Goal: Use online tool/utility: Use online tool/utility

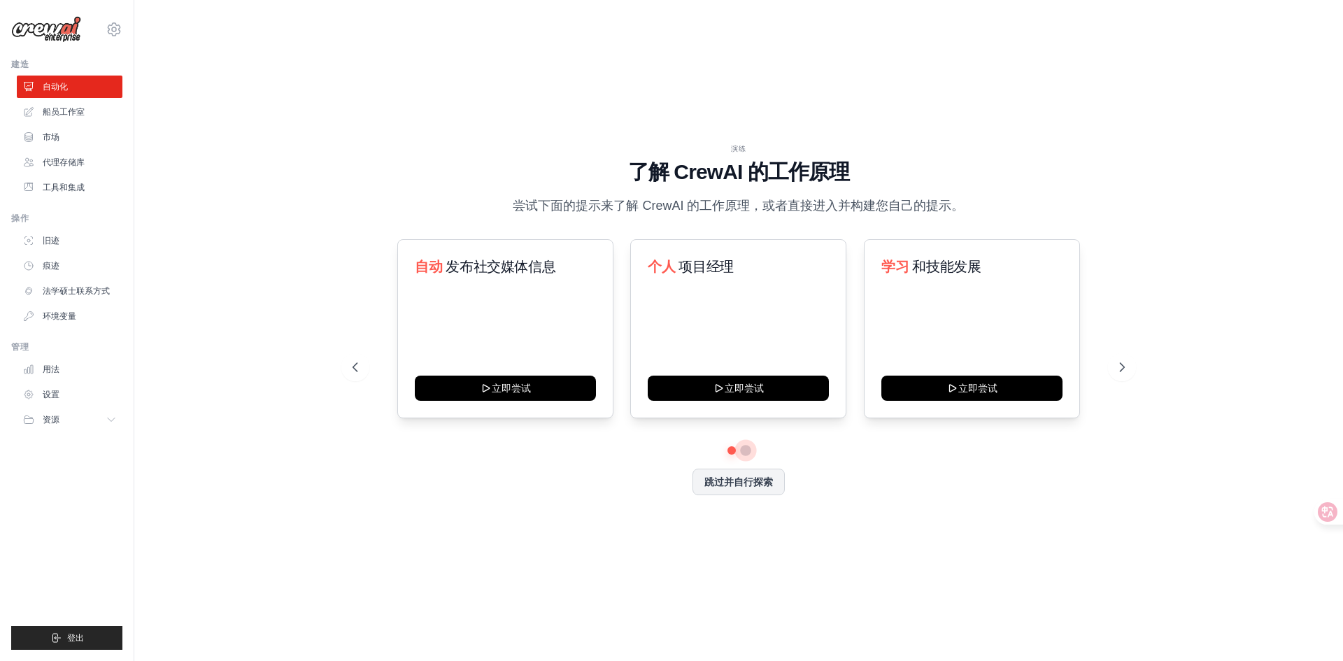
click at [746, 450] on button at bounding box center [745, 450] width 11 height 11
click at [746, 450] on button at bounding box center [746, 450] width 10 height 10
click at [728, 451] on button at bounding box center [731, 450] width 10 height 10
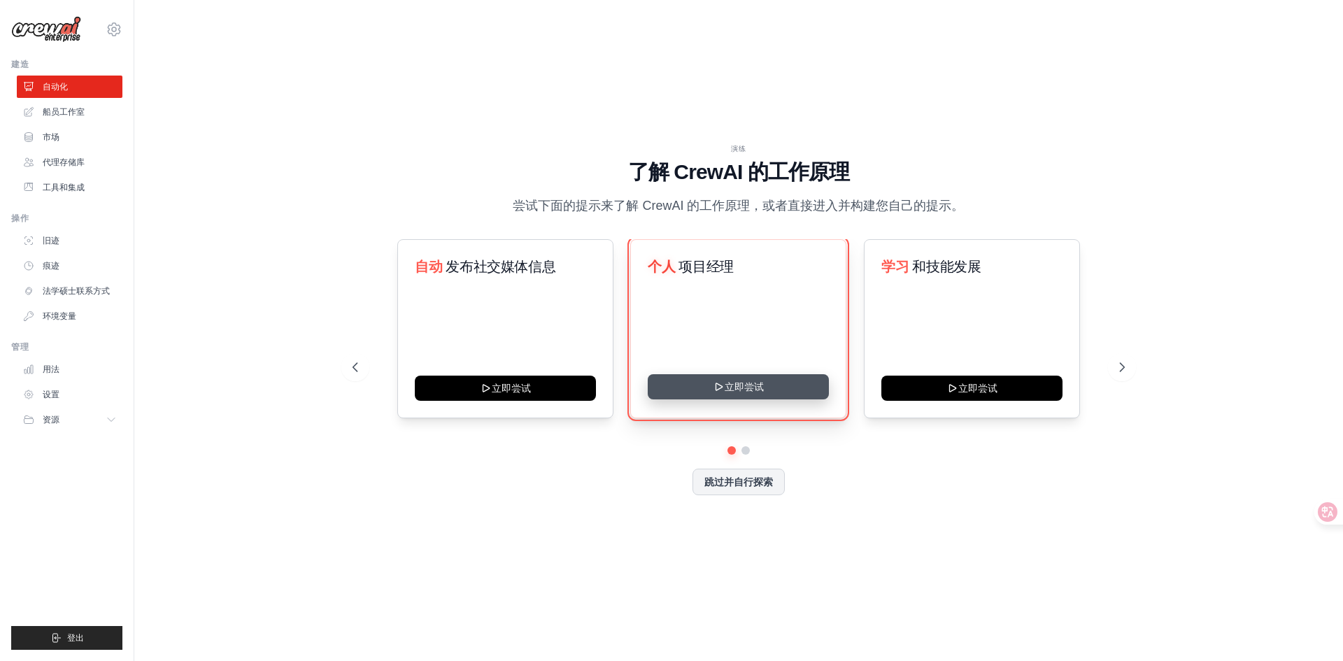
click at [724, 381] on icon at bounding box center [719, 386] width 11 height 11
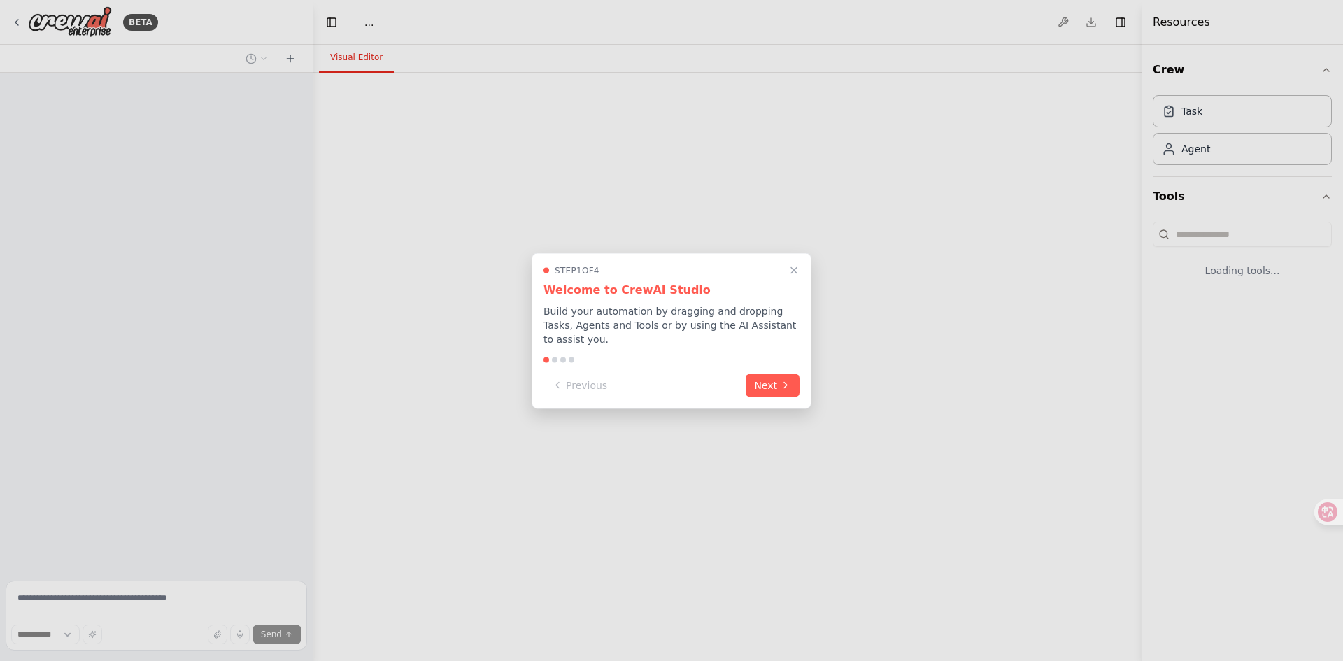
select select "****"
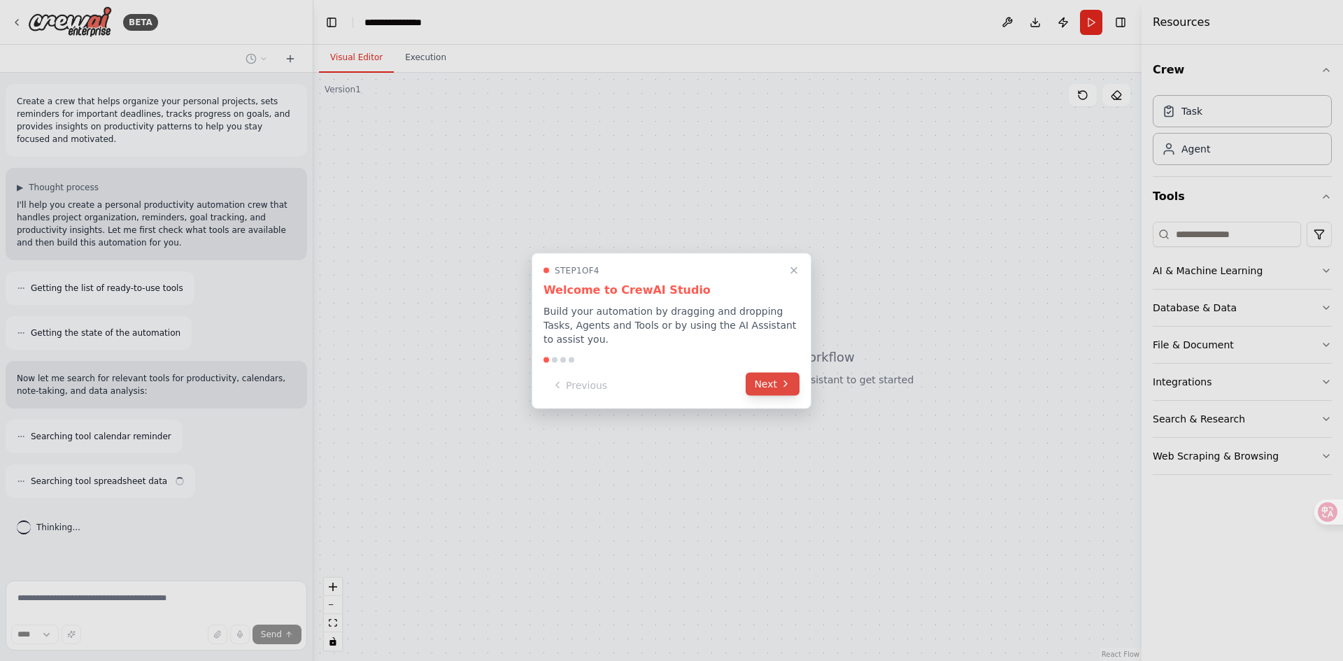
click at [765, 383] on button "Next" at bounding box center [773, 383] width 54 height 23
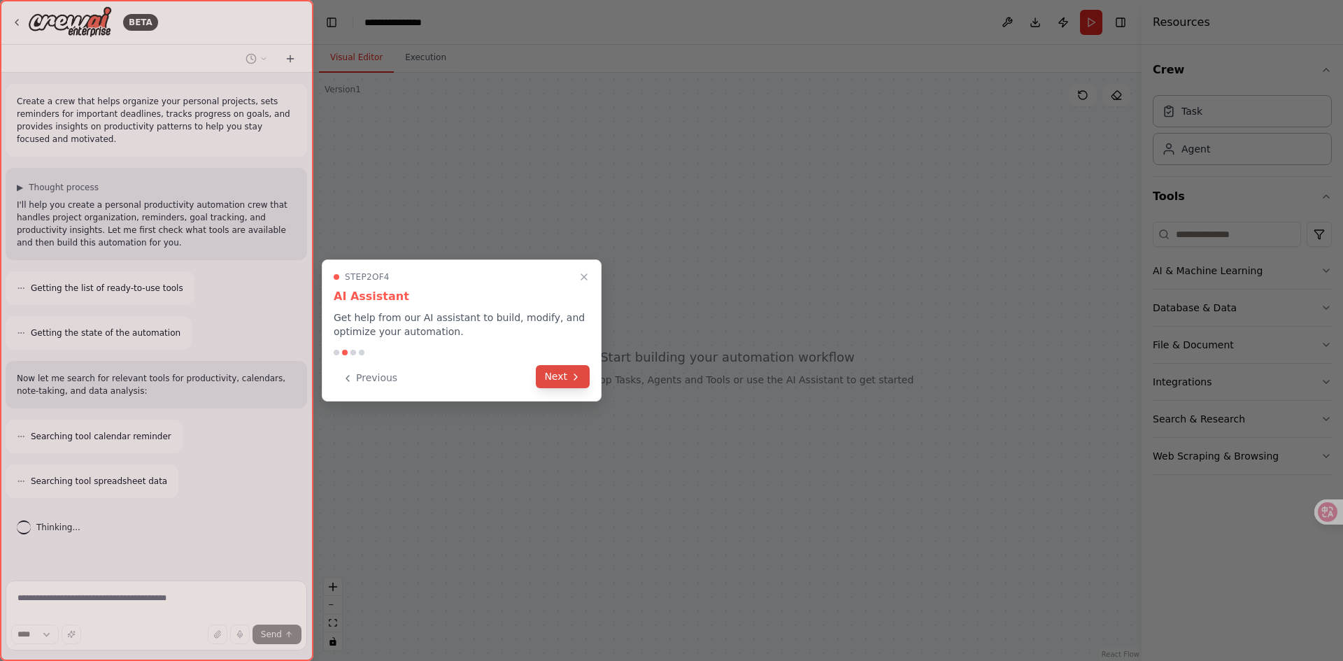
click at [571, 379] on icon at bounding box center [575, 377] width 11 height 11
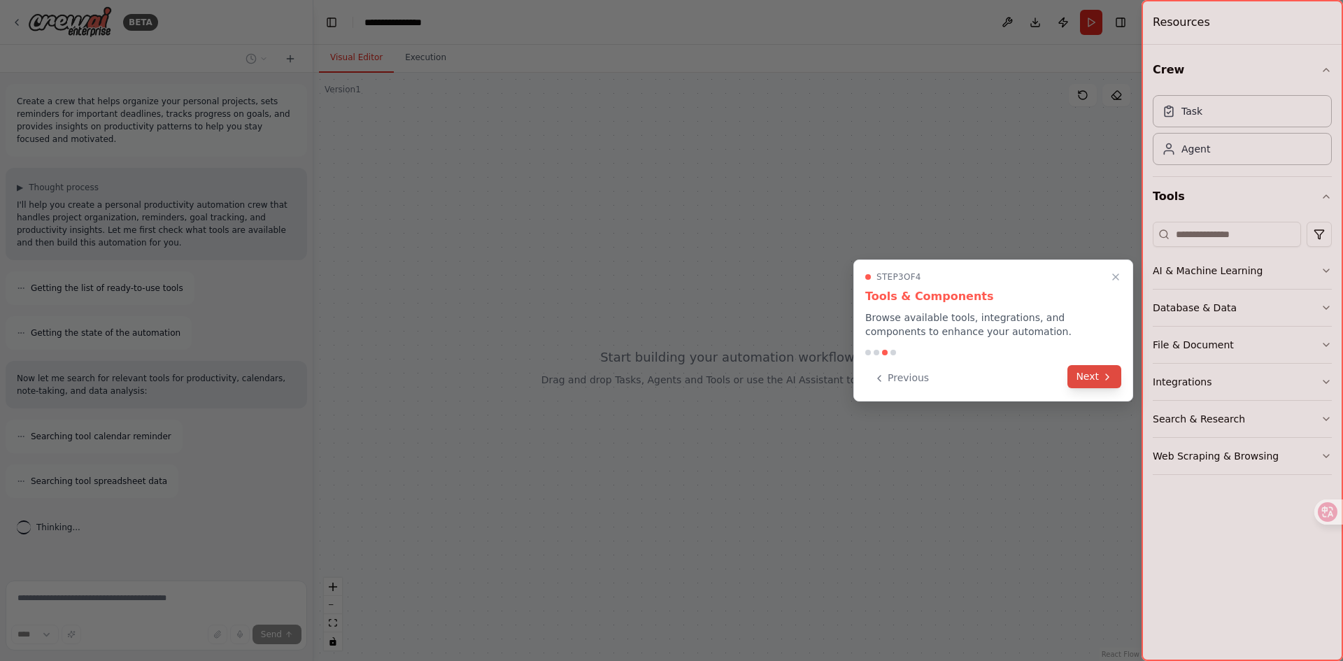
scroll to position [26, 0]
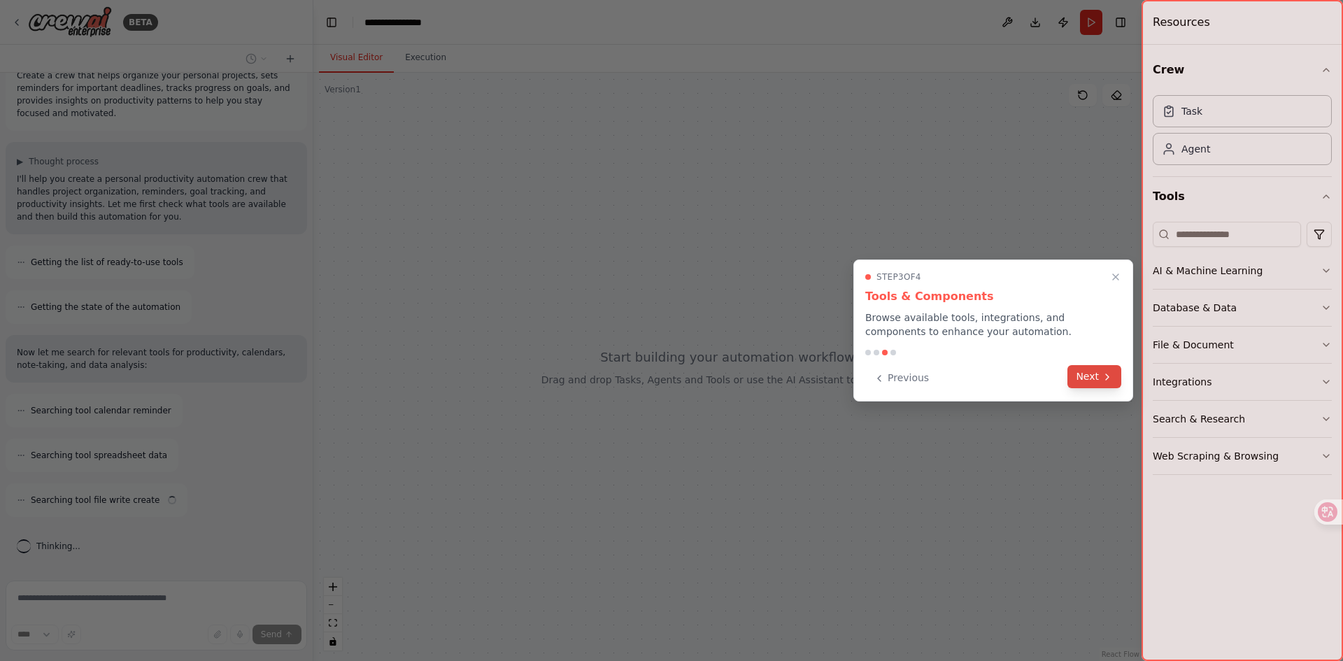
click at [1082, 379] on button "Next" at bounding box center [1095, 376] width 54 height 23
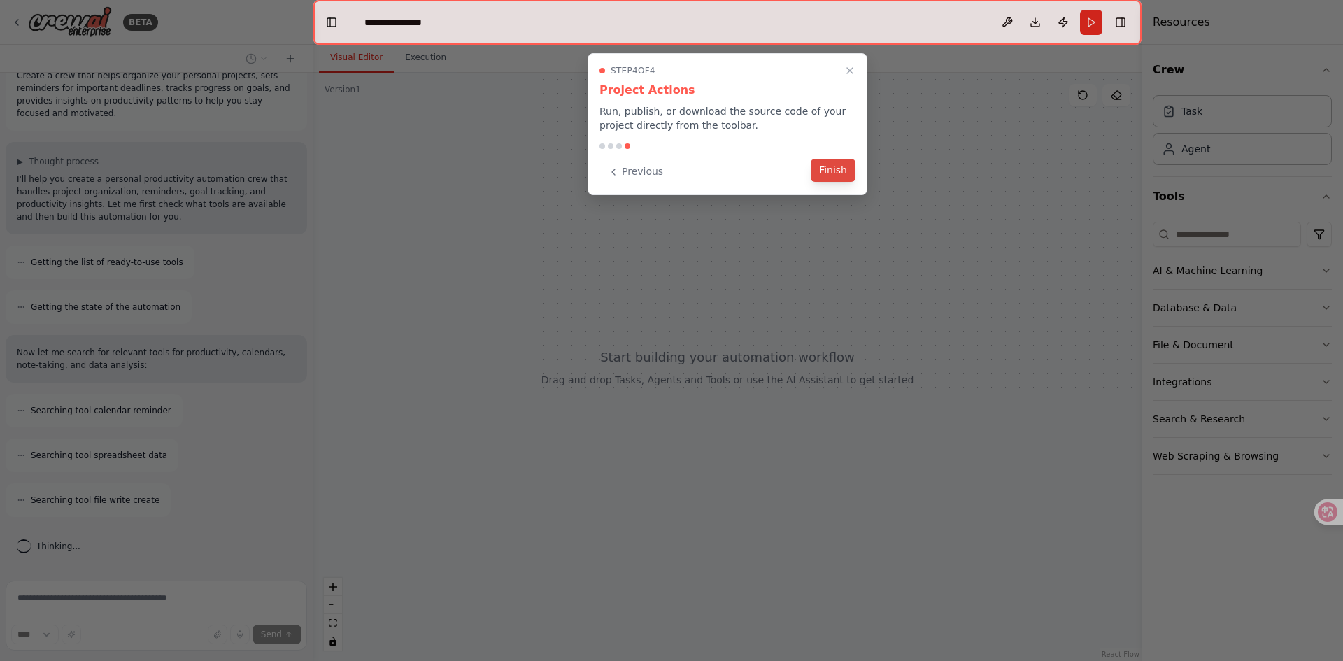
click at [824, 174] on button "Finish" at bounding box center [833, 170] width 45 height 23
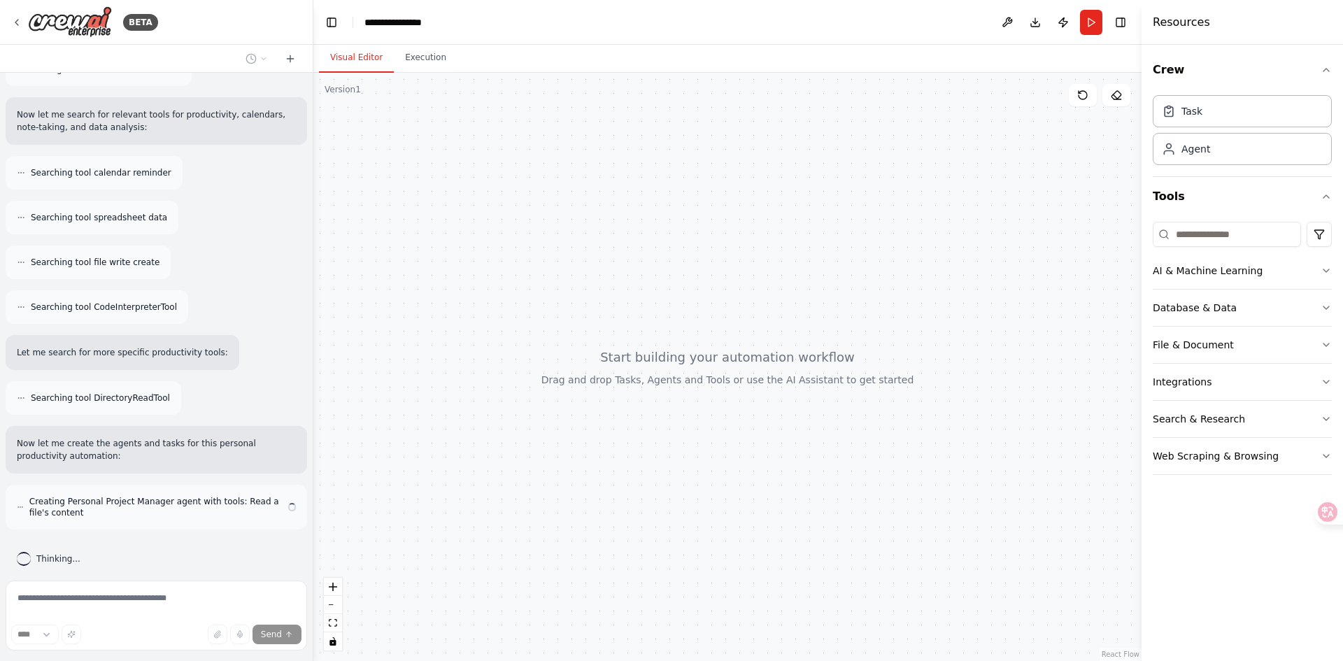
scroll to position [276, 0]
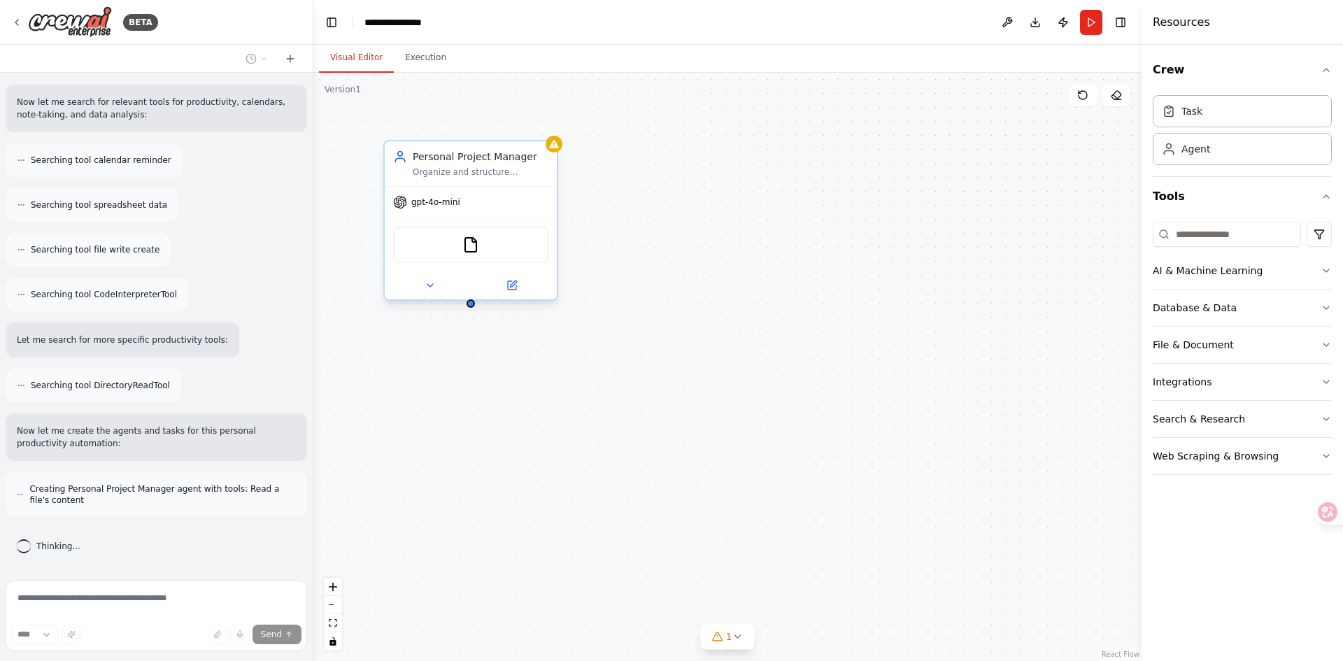
click at [549, 209] on div "gpt-4o-mini" at bounding box center [471, 202] width 172 height 31
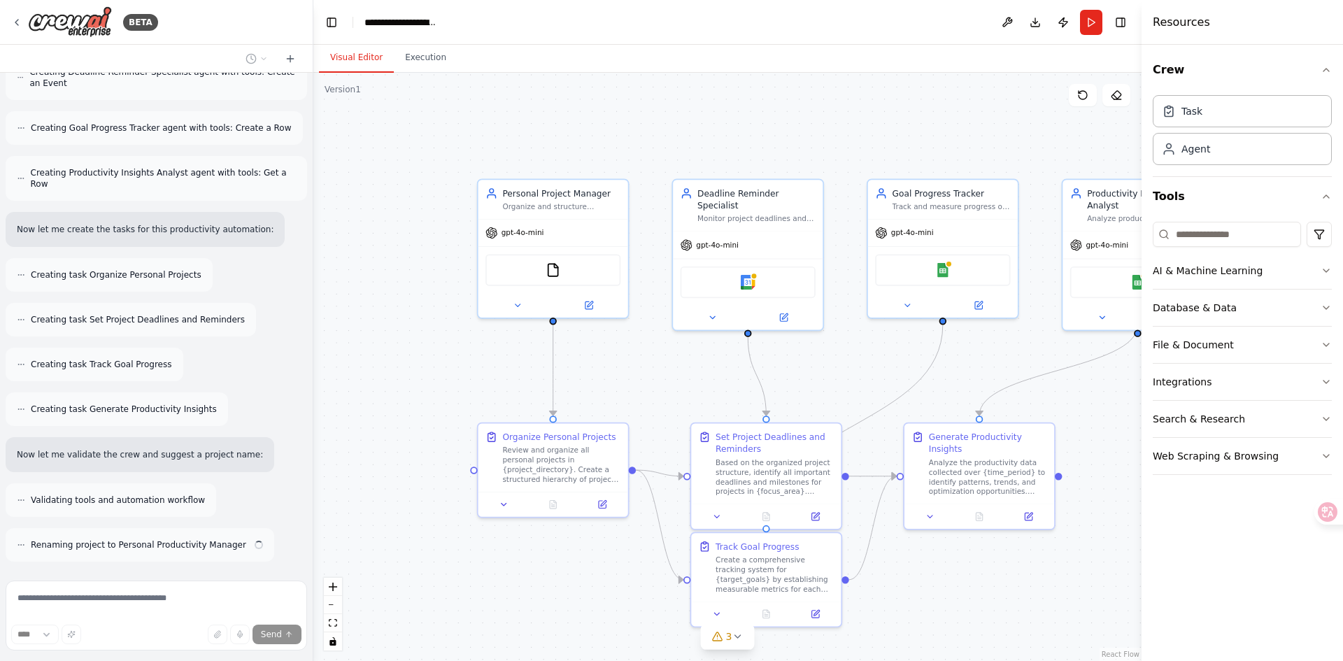
scroll to position [794, 0]
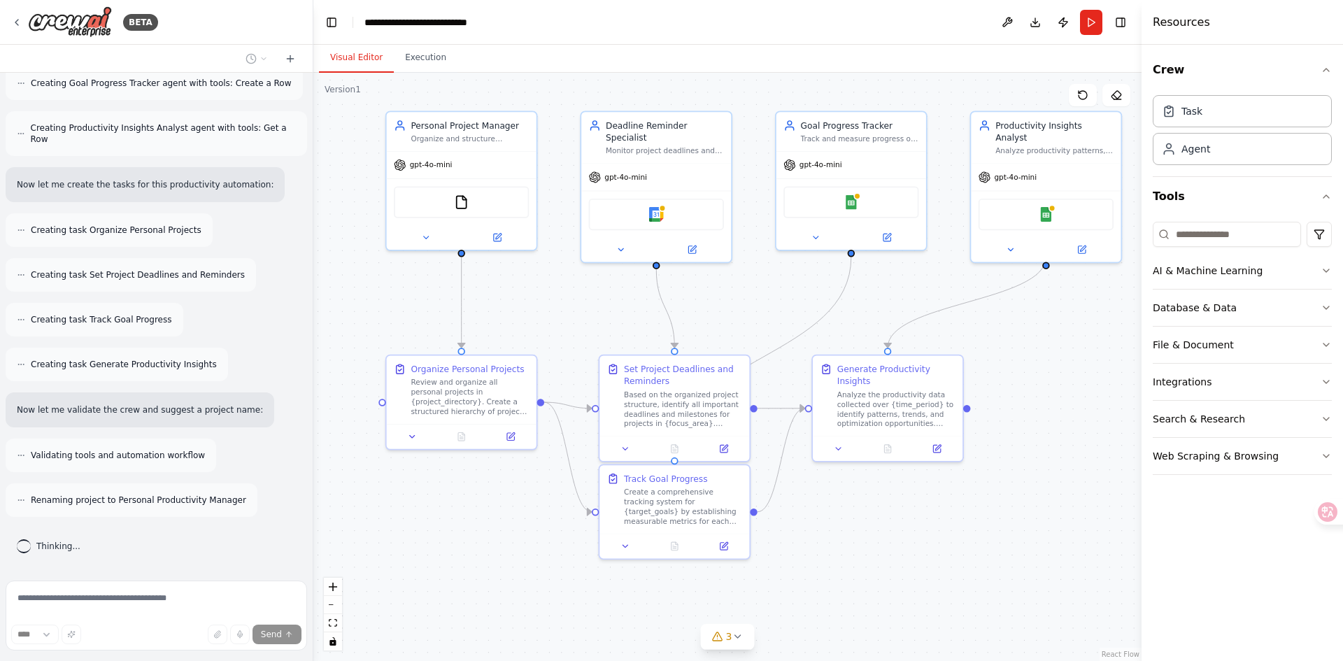
drag, startPoint x: 1098, startPoint y: 418, endPoint x: 1009, endPoint y: 352, distance: 110.6
click at [1009, 352] on div ".deletable-edge-delete-btn { width: 20px; height: 20px; border: 0px solid #ffff…" at bounding box center [727, 367] width 828 height 588
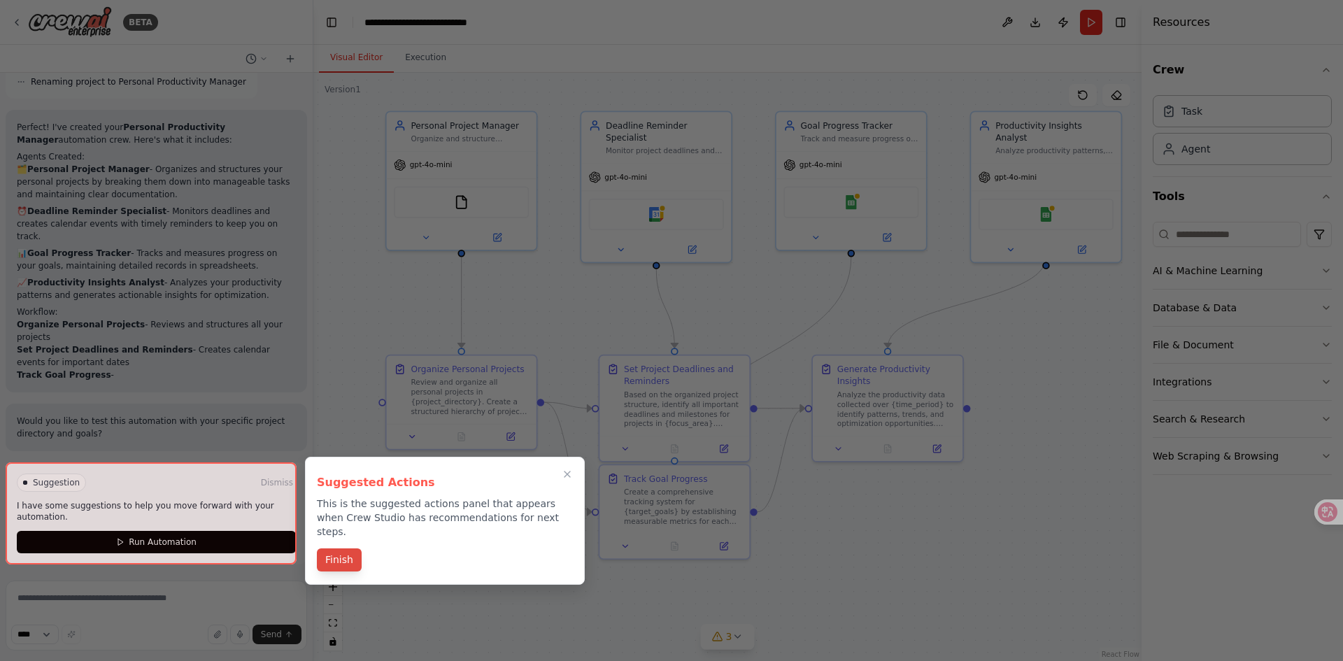
click at [336, 549] on button "Finish" at bounding box center [339, 560] width 45 height 23
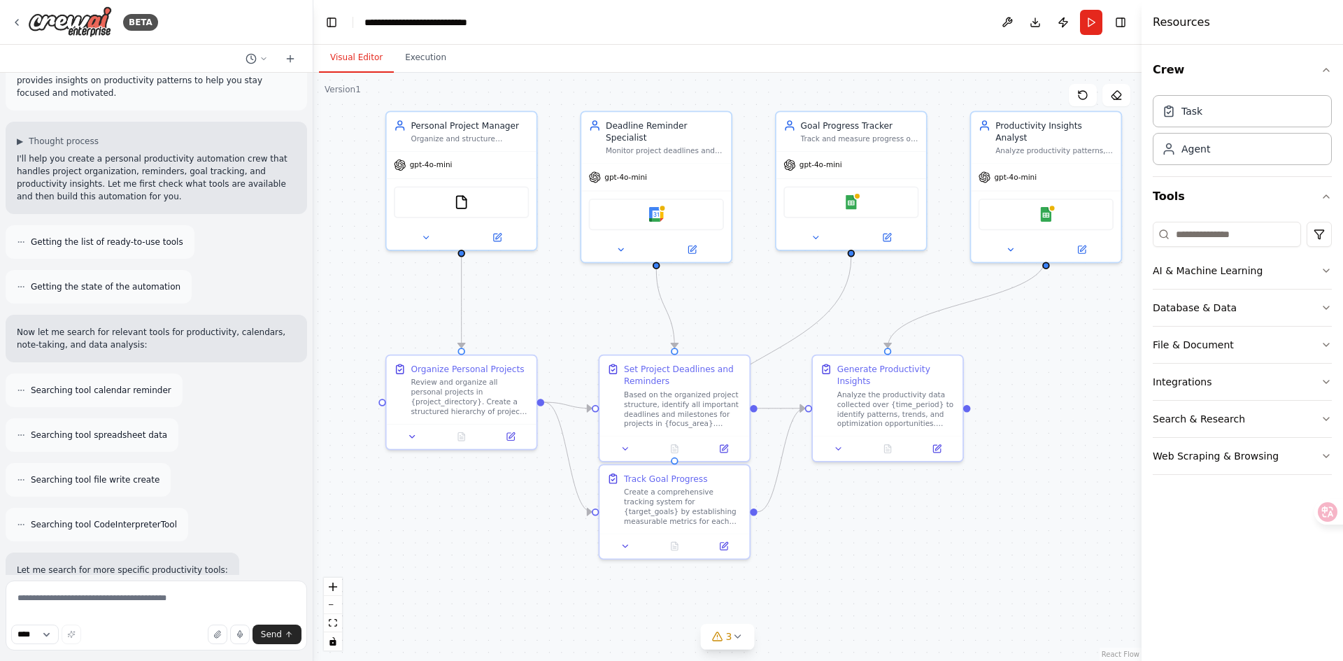
scroll to position [0, 0]
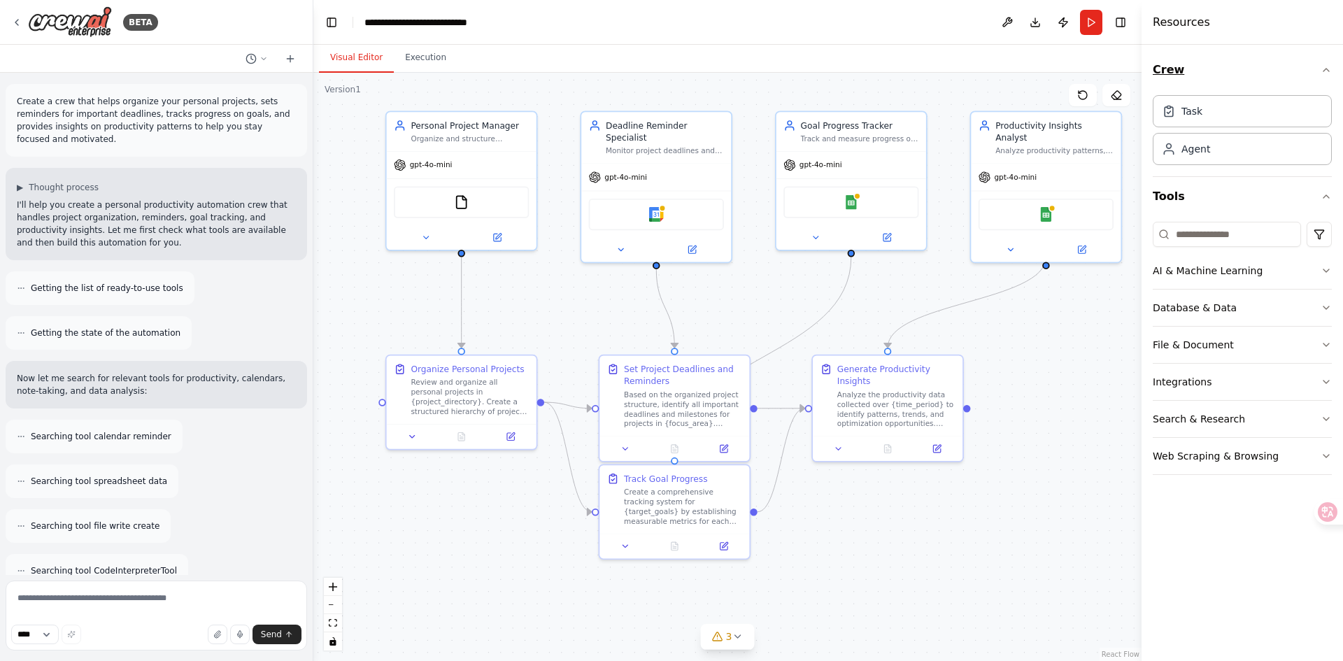
click at [1329, 67] on icon "button" at bounding box center [1326, 69] width 11 height 11
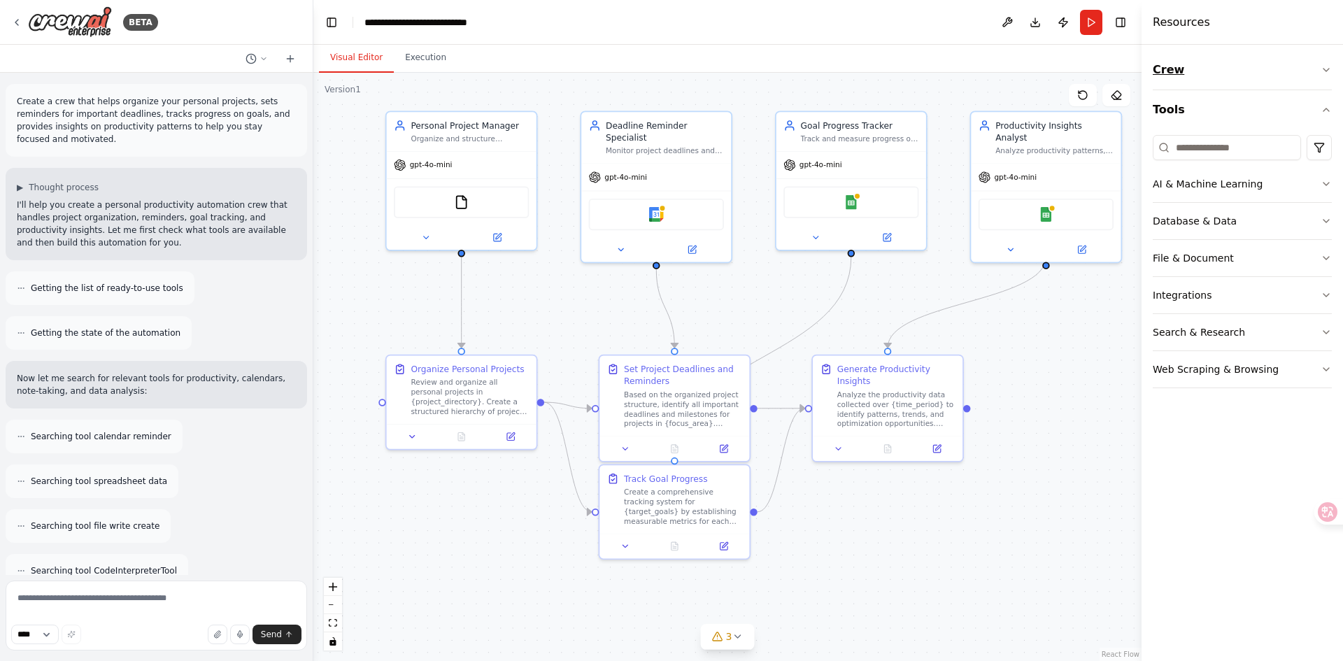
click at [1329, 67] on icon "button" at bounding box center [1326, 69] width 11 height 11
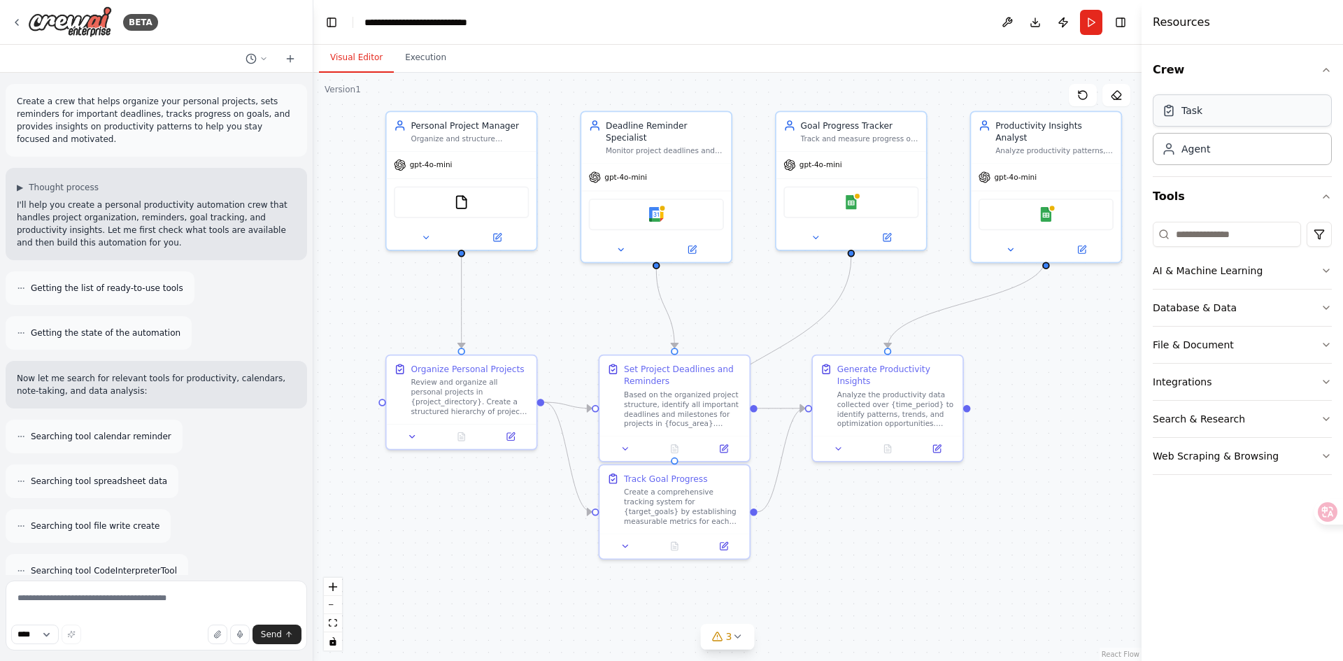
click at [1215, 111] on div "Task" at bounding box center [1242, 110] width 179 height 32
click at [1224, 154] on div "Agent" at bounding box center [1242, 148] width 179 height 32
click at [55, 636] on select "****" at bounding box center [35, 635] width 48 height 20
click at [129, 603] on textarea at bounding box center [157, 616] width 302 height 70
click at [739, 635] on icon at bounding box center [737, 636] width 11 height 11
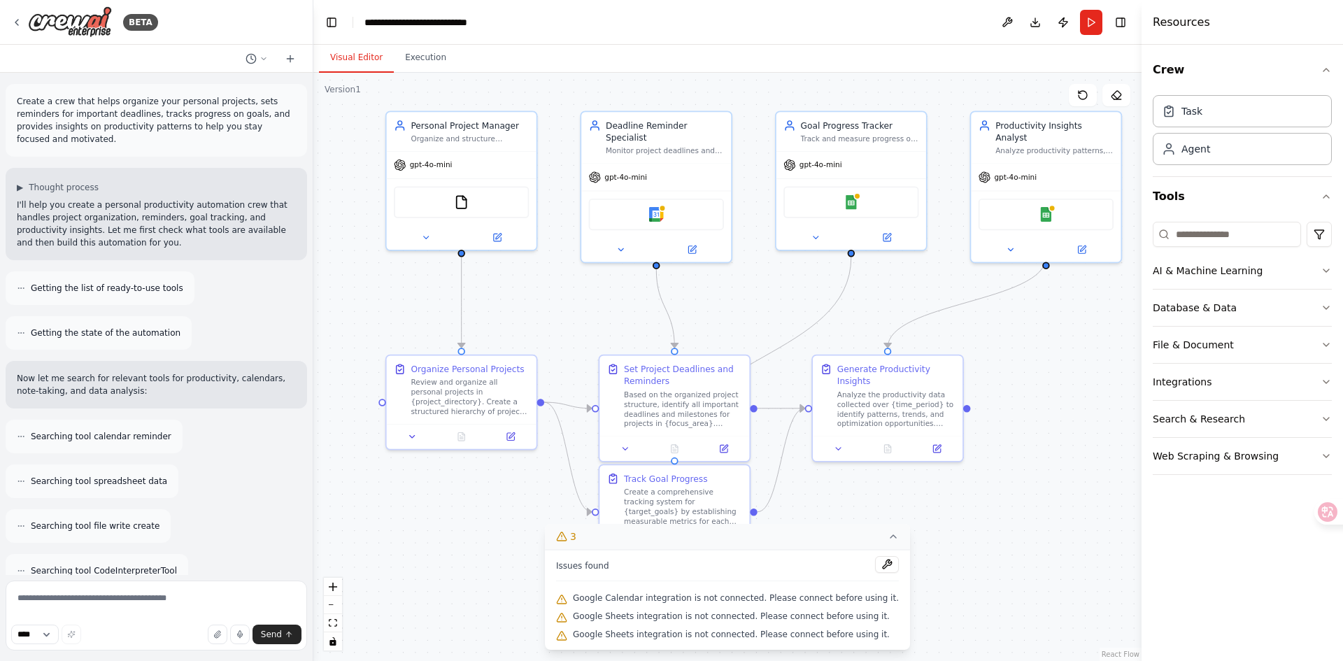
click at [831, 492] on div ".deletable-edge-delete-btn { width: 20px; height: 20px; border: 0px solid #ffff…" at bounding box center [727, 367] width 828 height 588
click at [867, 395] on div "Analyze the productivity data collected over {time_period} to identify patterns…" at bounding box center [897, 407] width 118 height 39
click at [870, 393] on div "Analyze the productivity data collected over {time_period} to identify patterns…" at bounding box center [897, 407] width 118 height 39
click at [926, 420] on div "Analyze the productivity data collected over {time_period} to identify patterns…" at bounding box center [897, 407] width 118 height 39
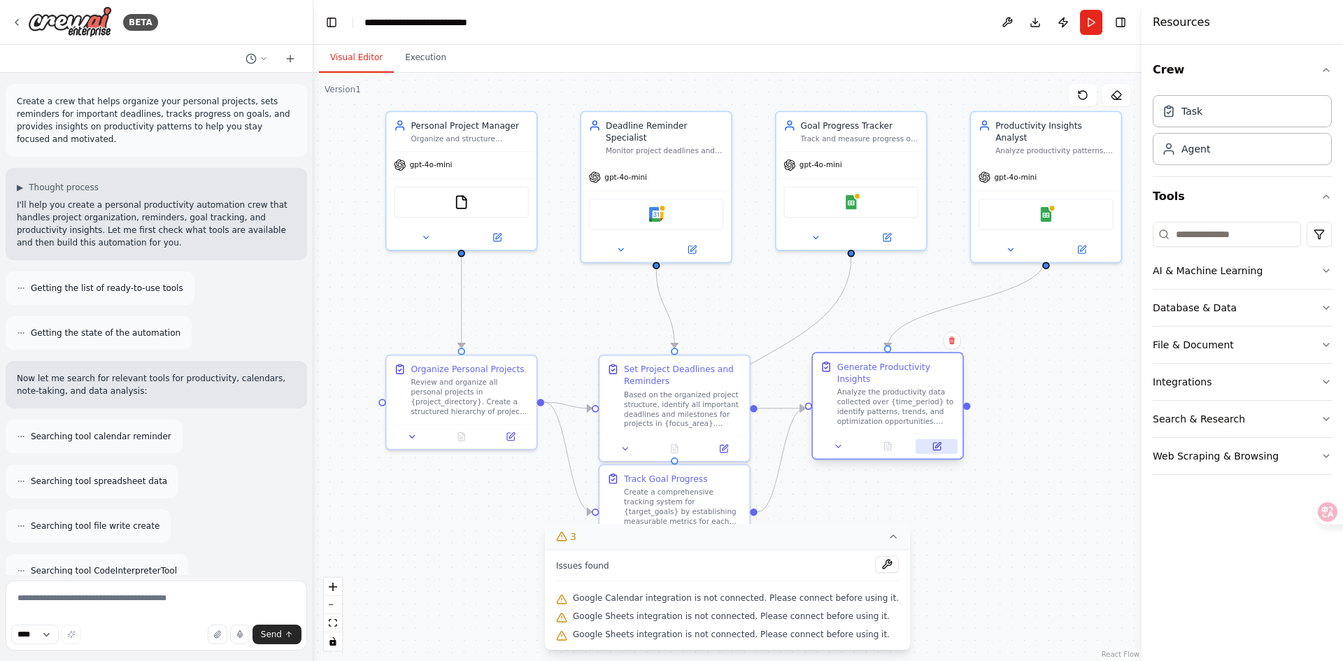
click at [936, 446] on icon at bounding box center [939, 445] width 6 height 6
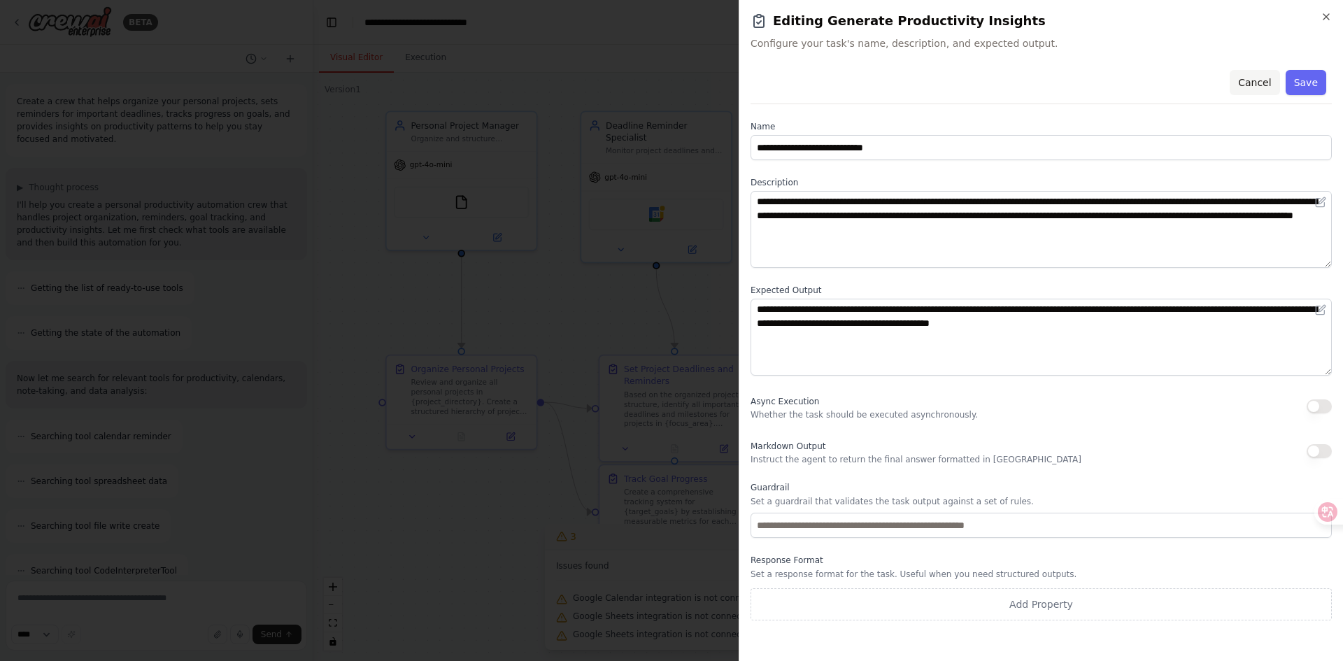
click at [1272, 80] on button "Cancel" at bounding box center [1255, 82] width 50 height 25
